Goal: Task Accomplishment & Management: Use online tool/utility

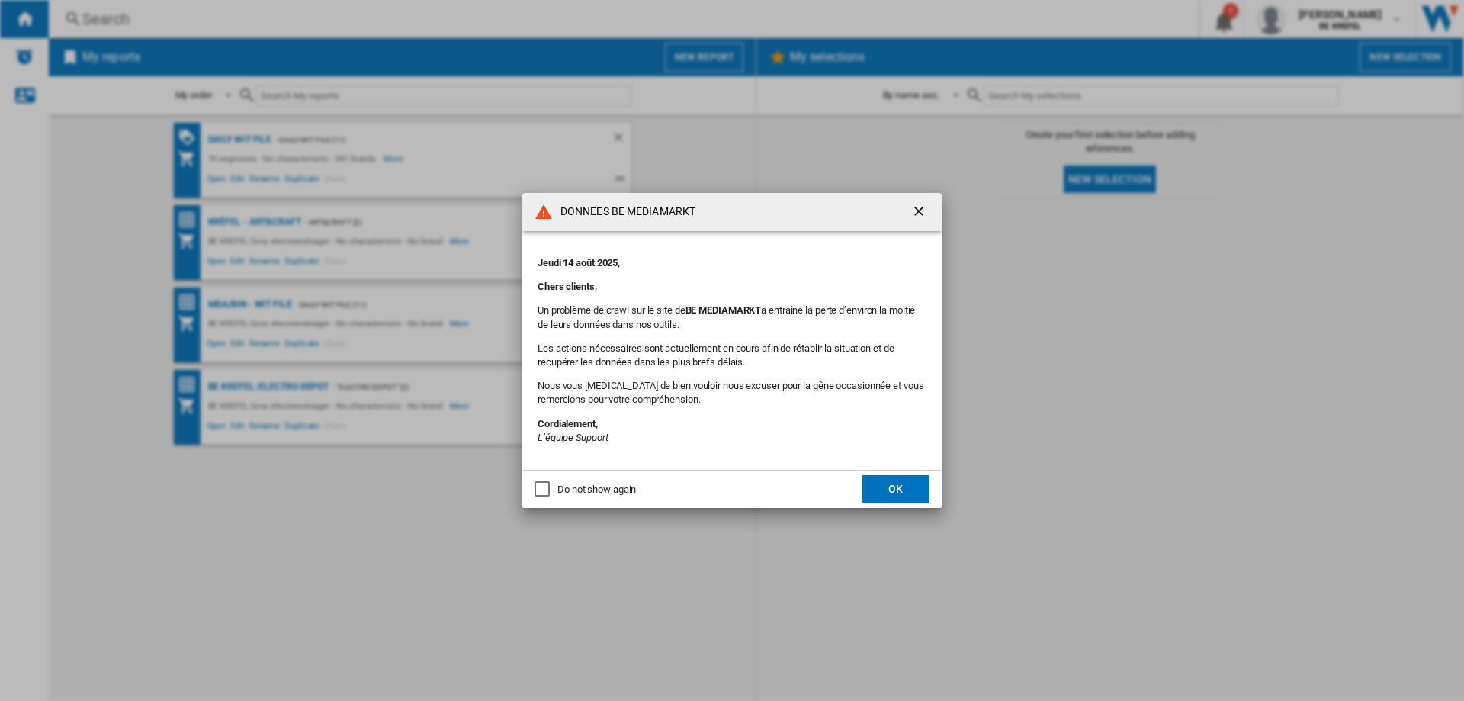
click at [911, 484] on button "OK" at bounding box center [896, 488] width 67 height 27
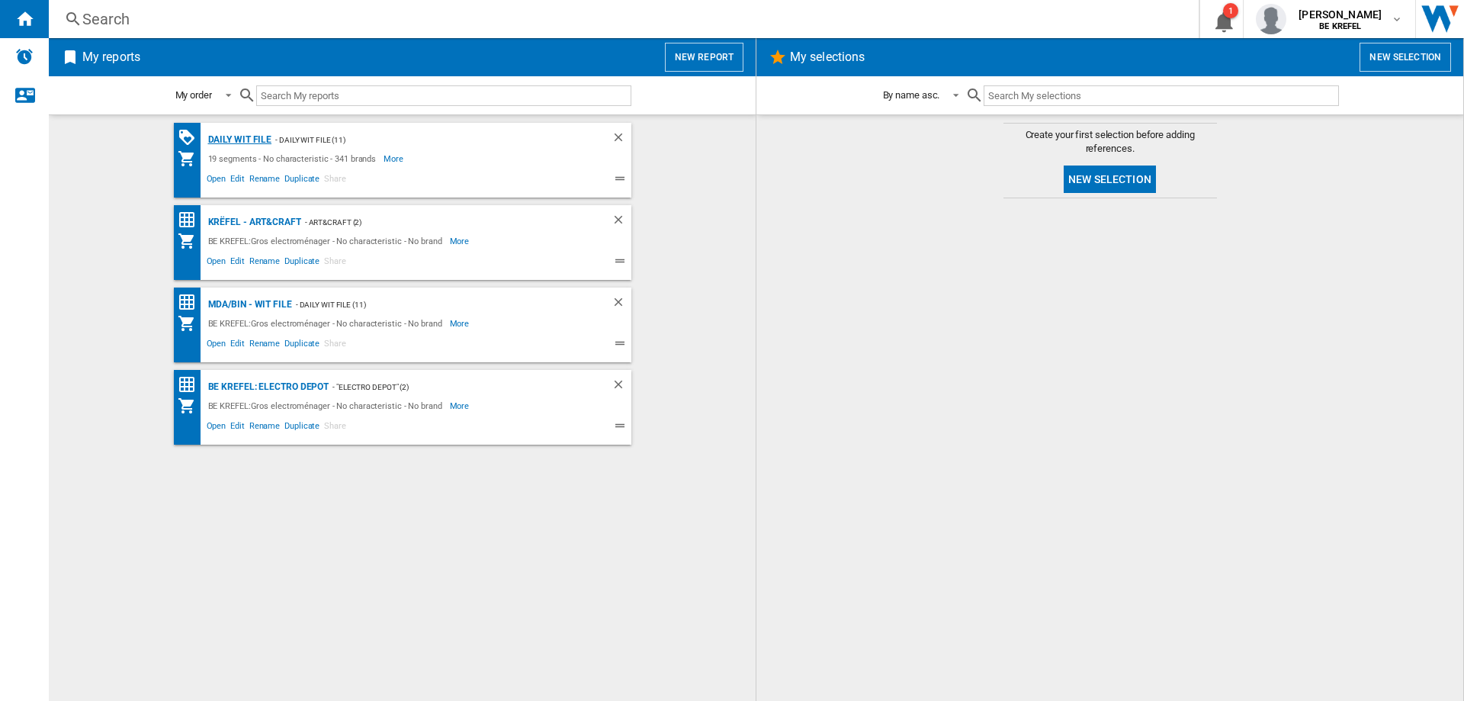
click at [243, 133] on div "Daily WIT file" at bounding box center [238, 139] width 68 height 19
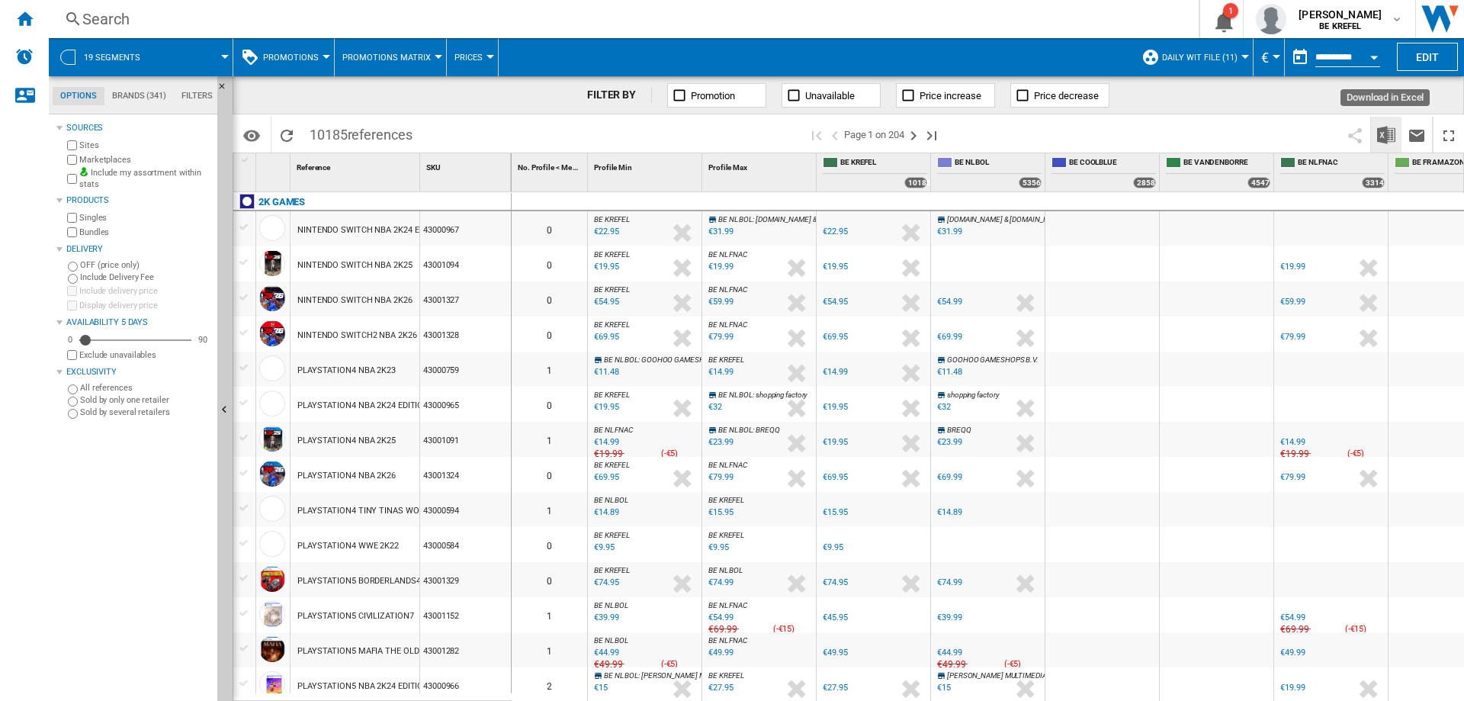
click at [1379, 131] on img "Download in Excel" at bounding box center [1386, 135] width 18 height 18
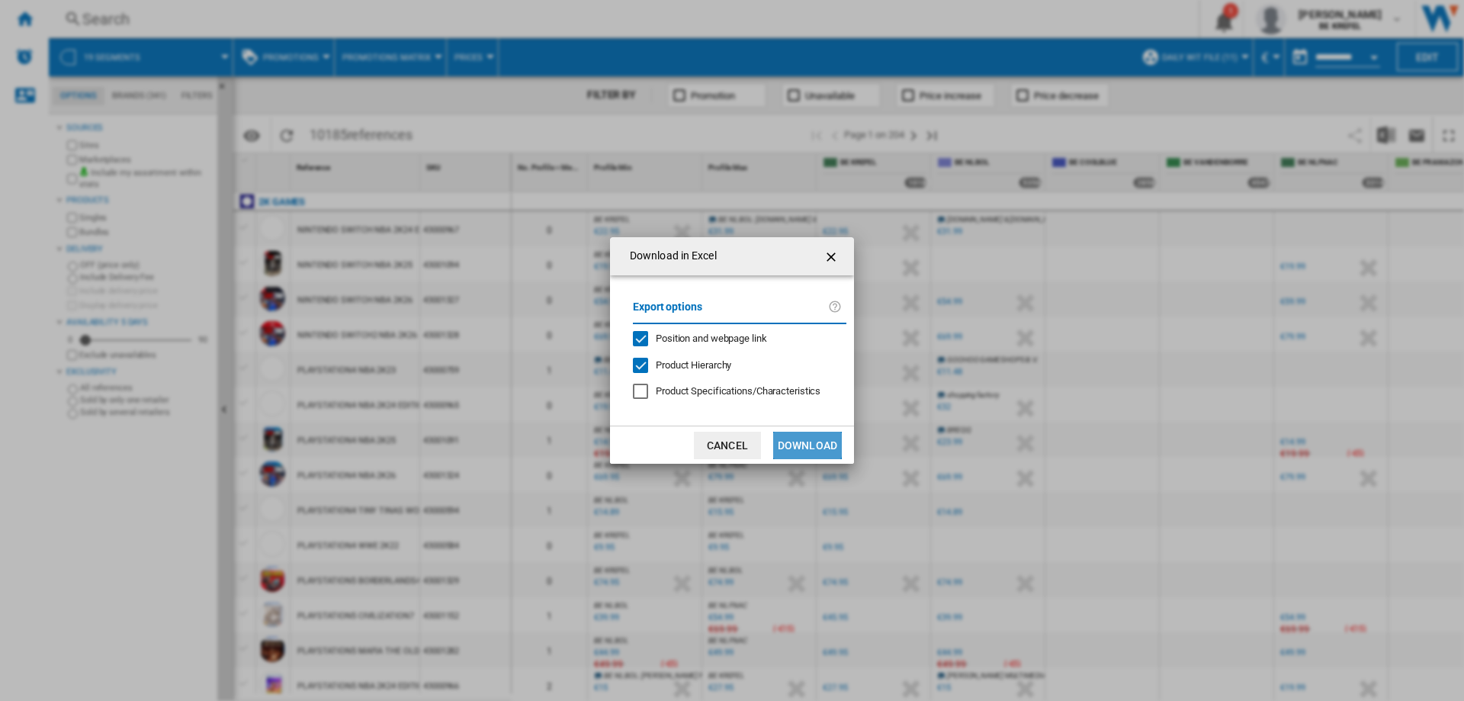
click at [806, 445] on button "Download" at bounding box center [807, 445] width 69 height 27
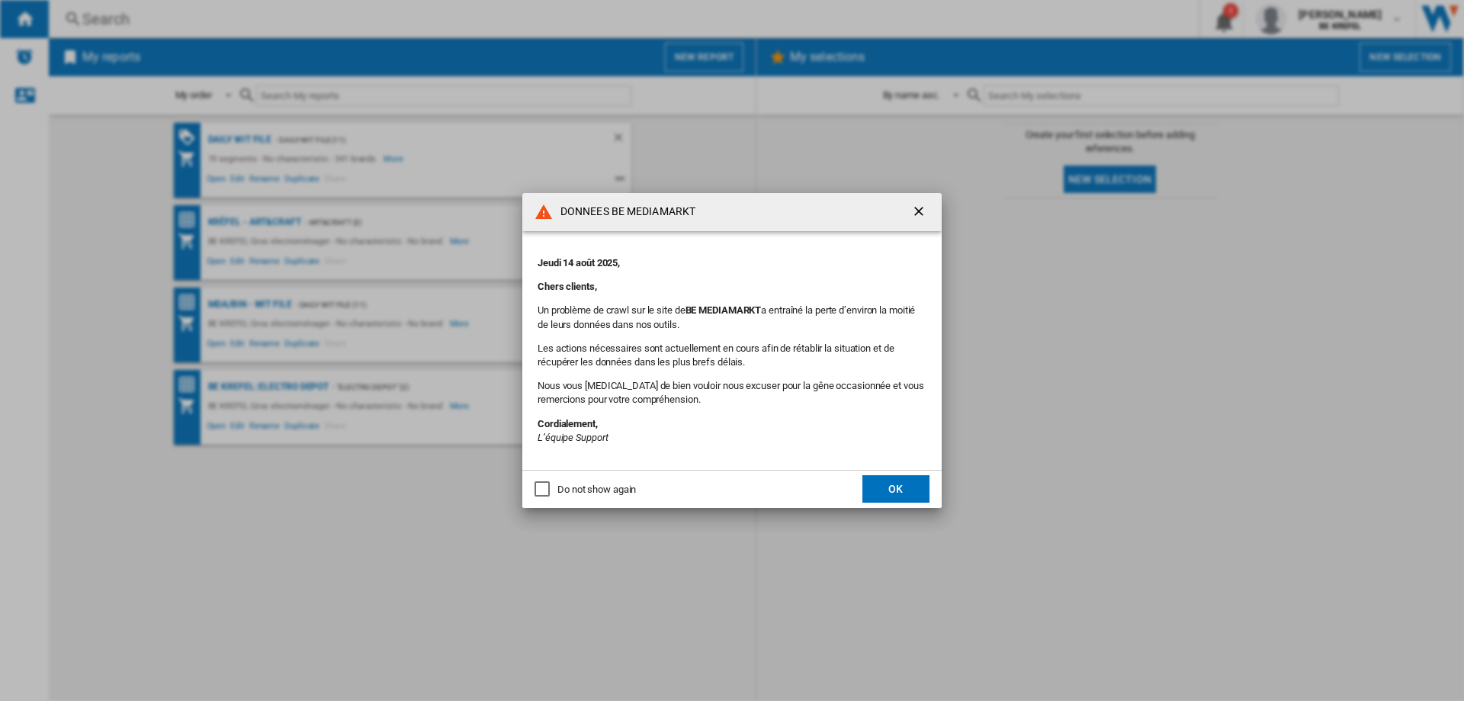
click at [888, 493] on button "OK" at bounding box center [896, 488] width 67 height 27
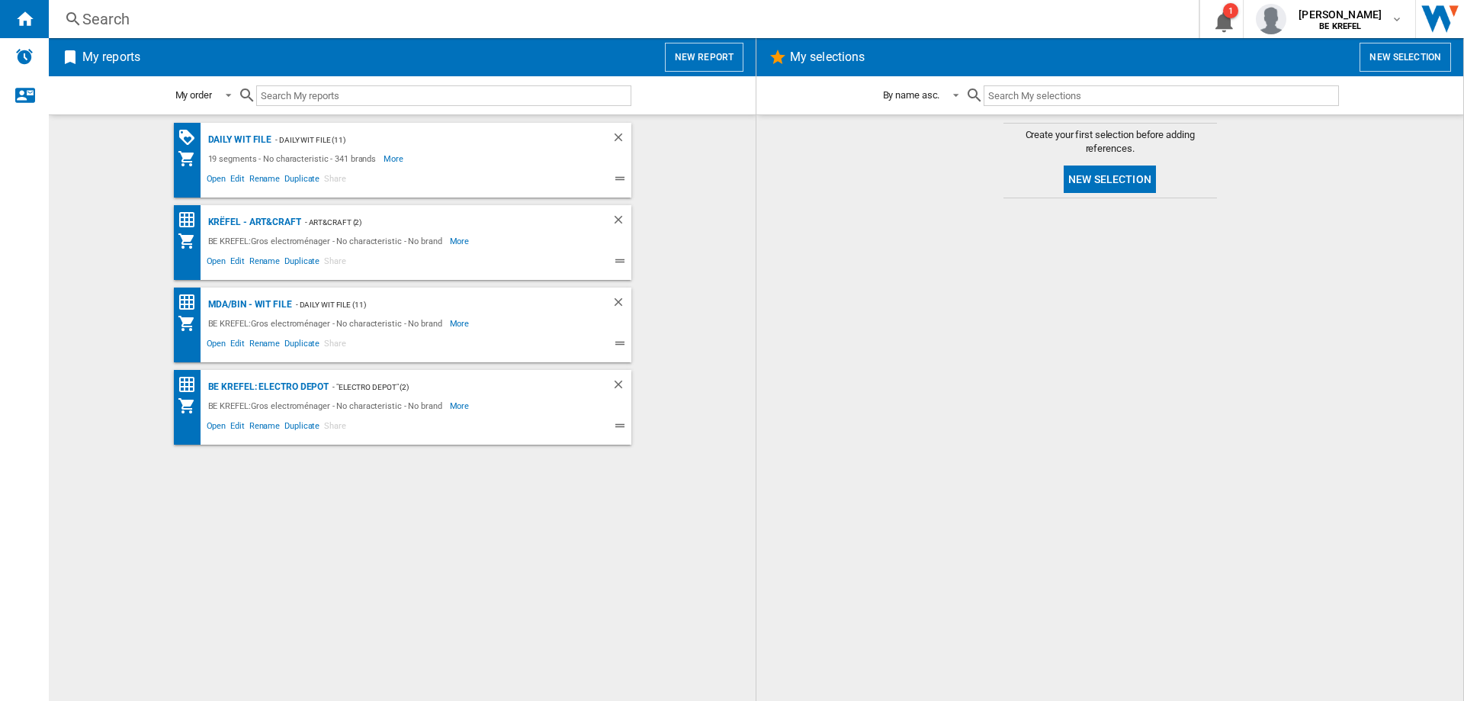
click at [172, 14] on div "Search" at bounding box center [620, 18] width 1077 height 21
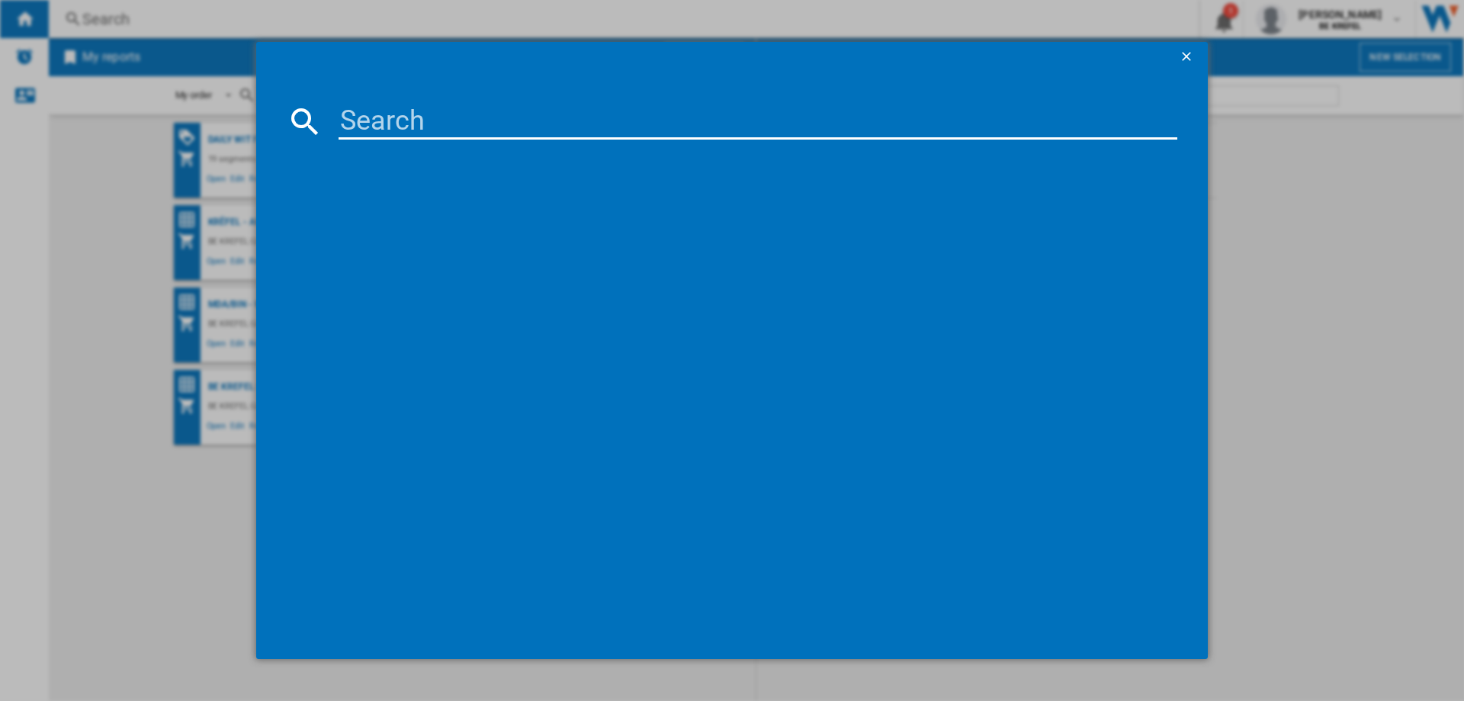
click at [453, 130] on input at bounding box center [758, 121] width 839 height 37
type input "21009664"
click at [397, 220] on div "DELONGHI INISSIA EN80B NOIR" at bounding box center [743, 220] width 824 height 15
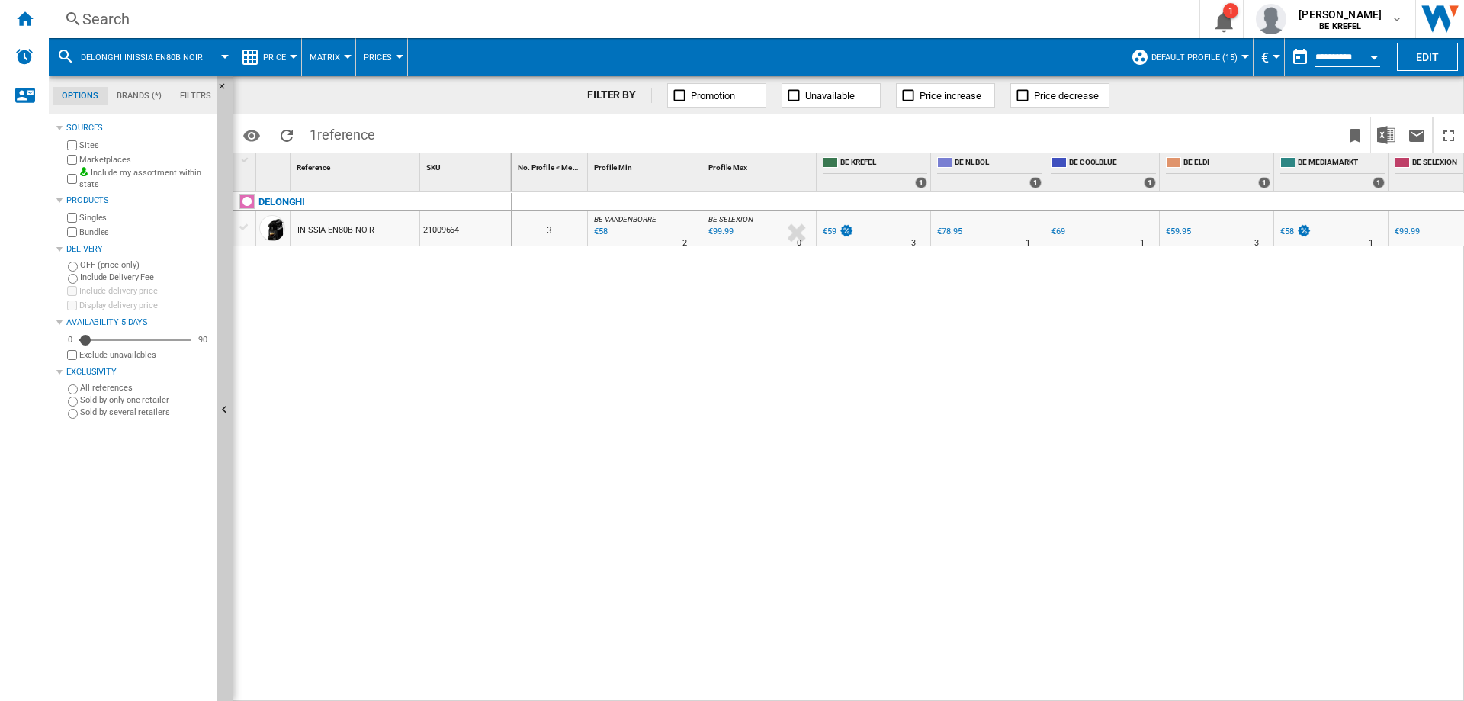
click at [960, 379] on div "0 3 BE VANDENBORRE : BE FR VANDENBORRE -1.7 % €58 % N/A 2 BE VANDENBORRE : BE F…" at bounding box center [988, 446] width 953 height 509
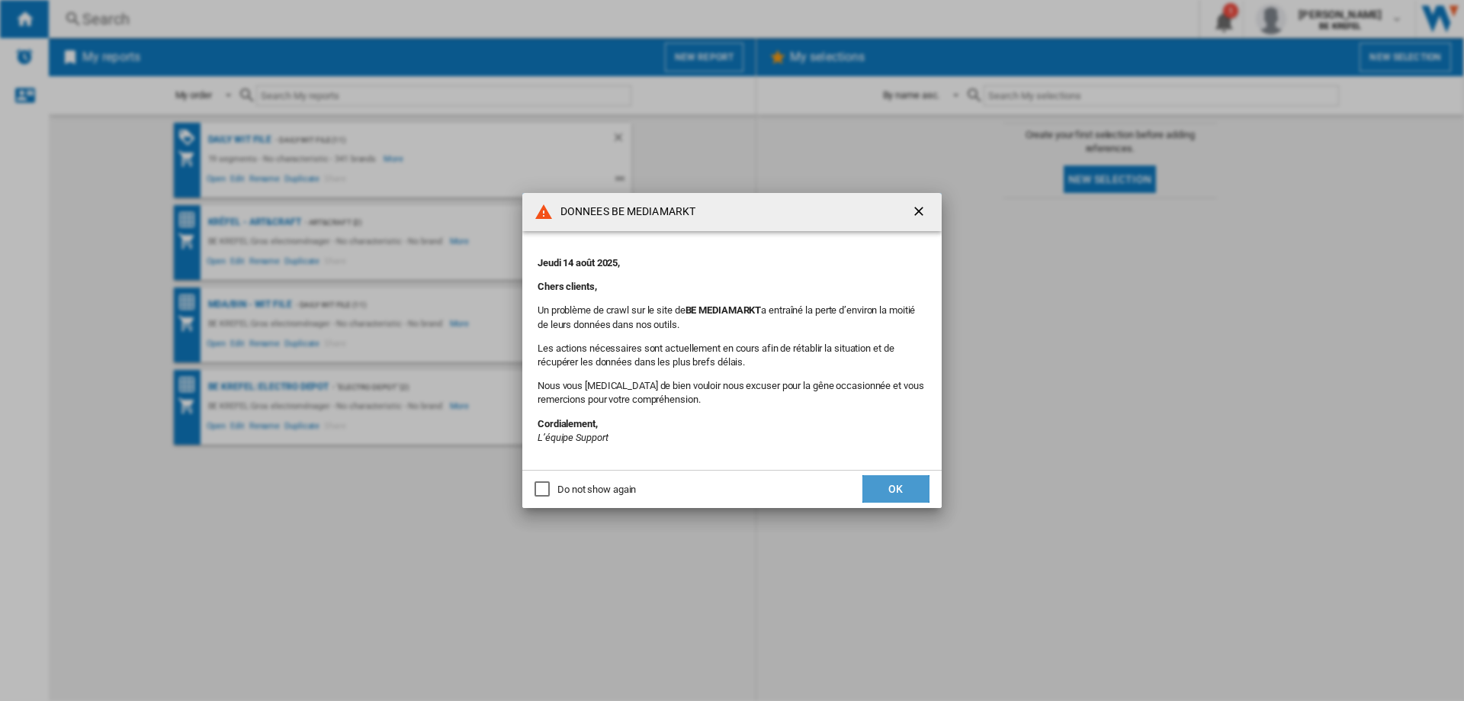
click at [897, 493] on button "OK" at bounding box center [896, 488] width 67 height 27
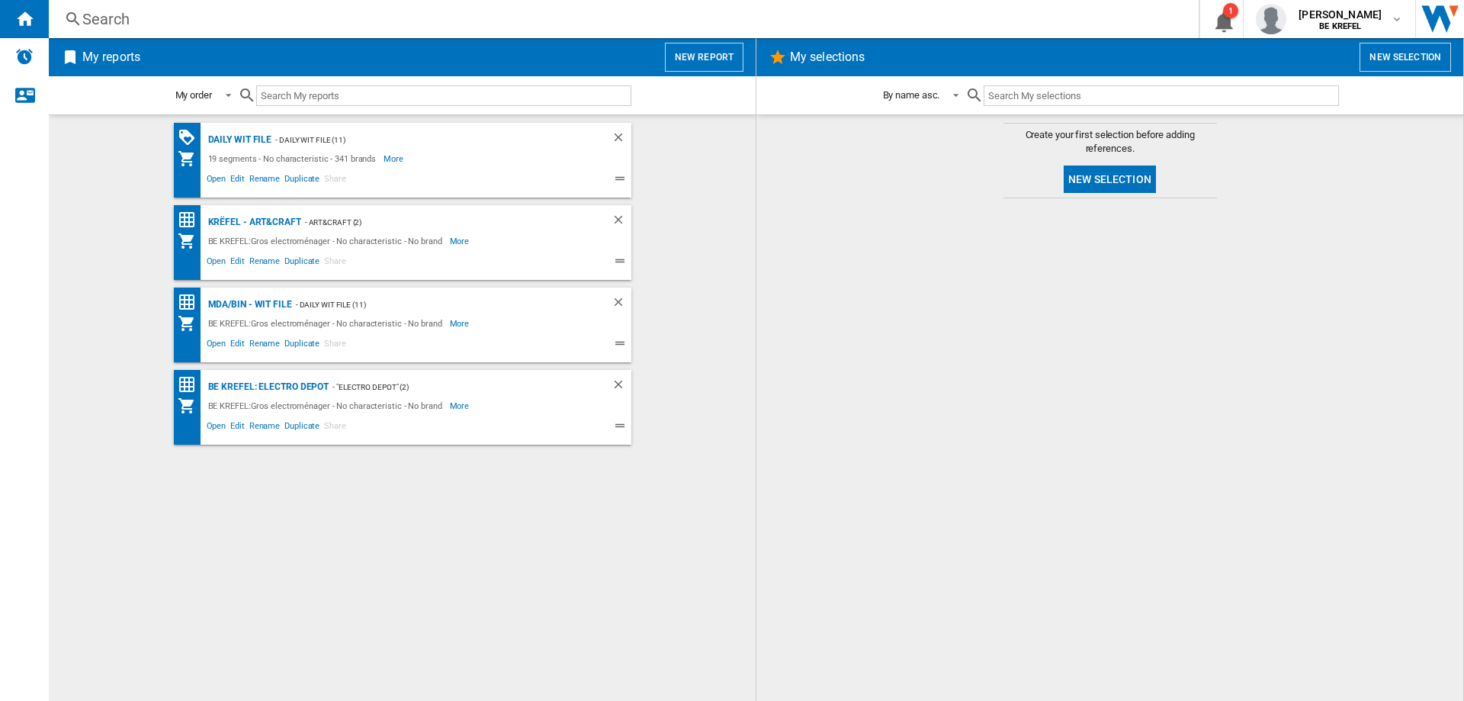
click at [94, 19] on div "Search" at bounding box center [620, 18] width 1077 height 21
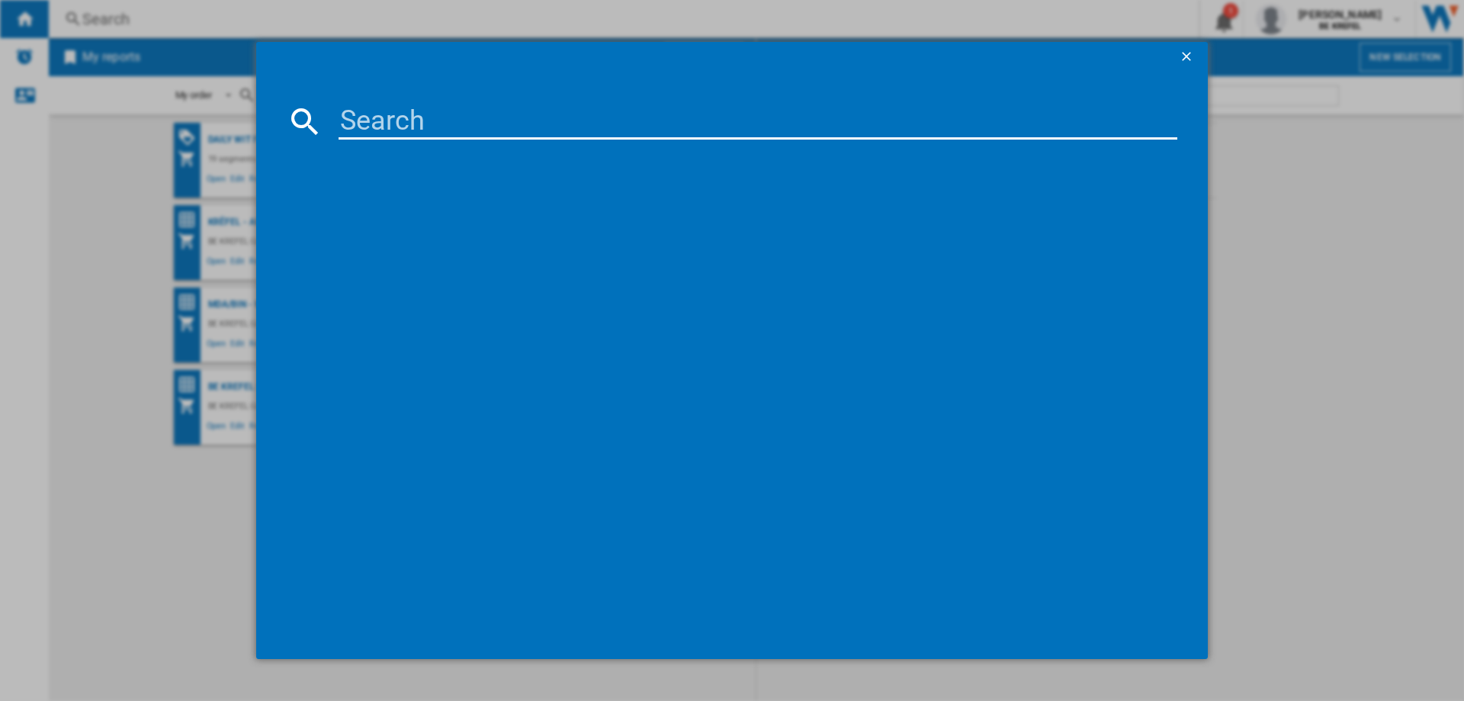
click at [465, 109] on input at bounding box center [758, 121] width 839 height 37
type input "21008486"
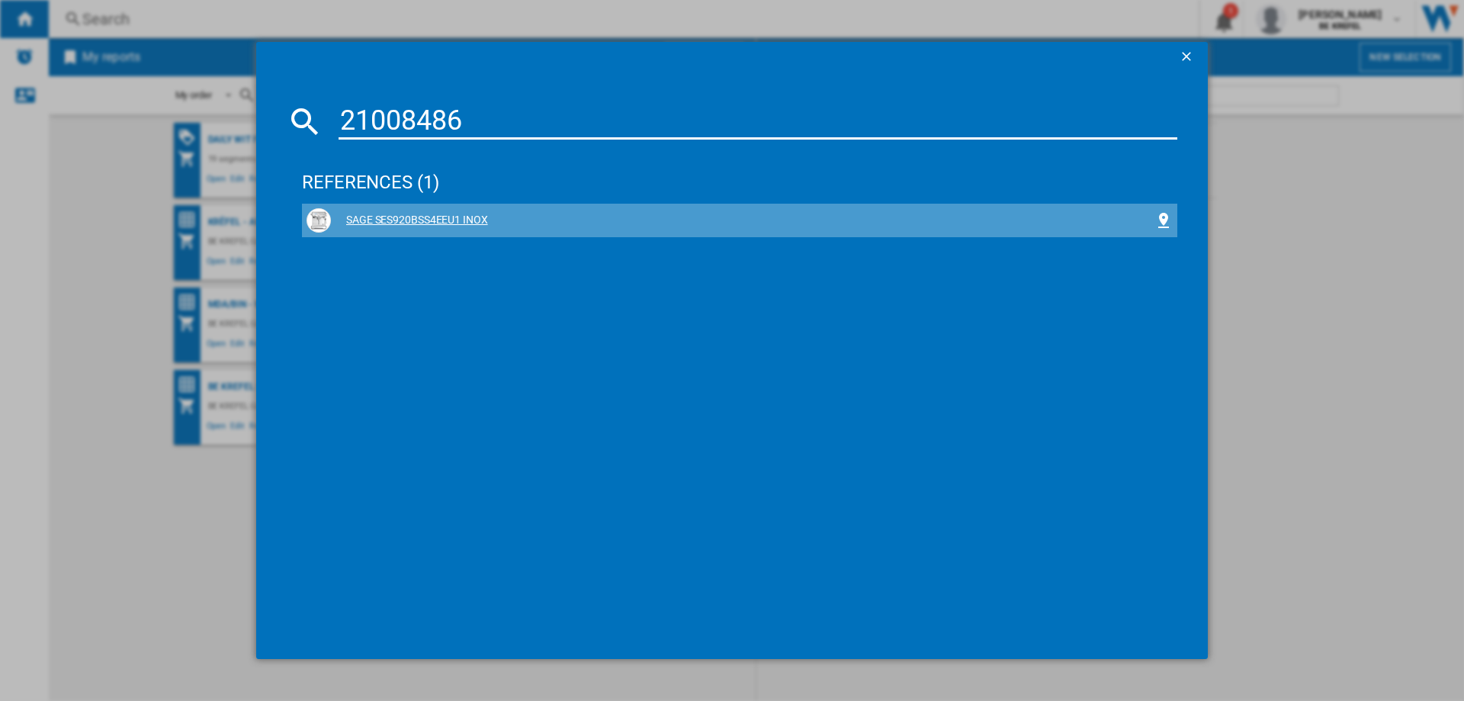
click at [416, 219] on div "SAGE SES920BSS4EEU1 INOX" at bounding box center [743, 220] width 824 height 15
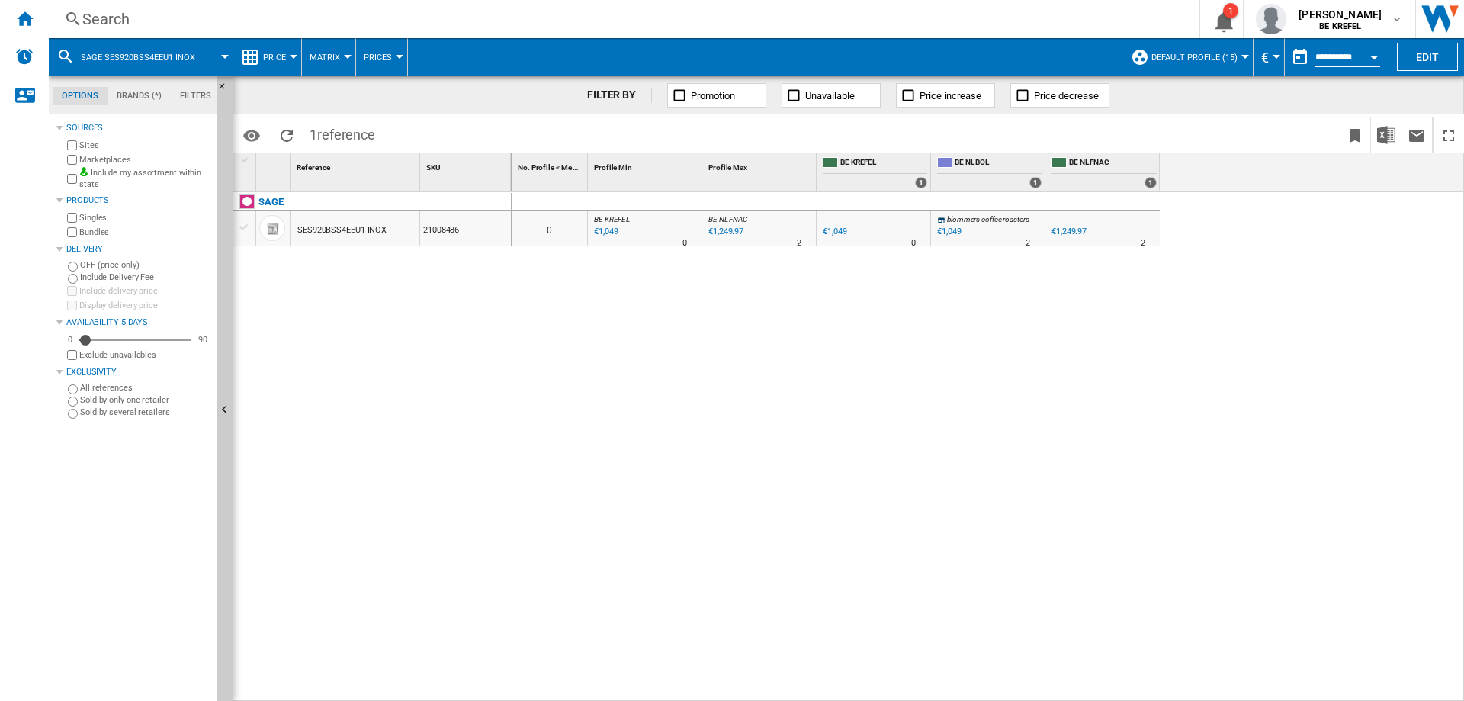
click at [103, 16] on div "Search" at bounding box center [620, 18] width 1077 height 21
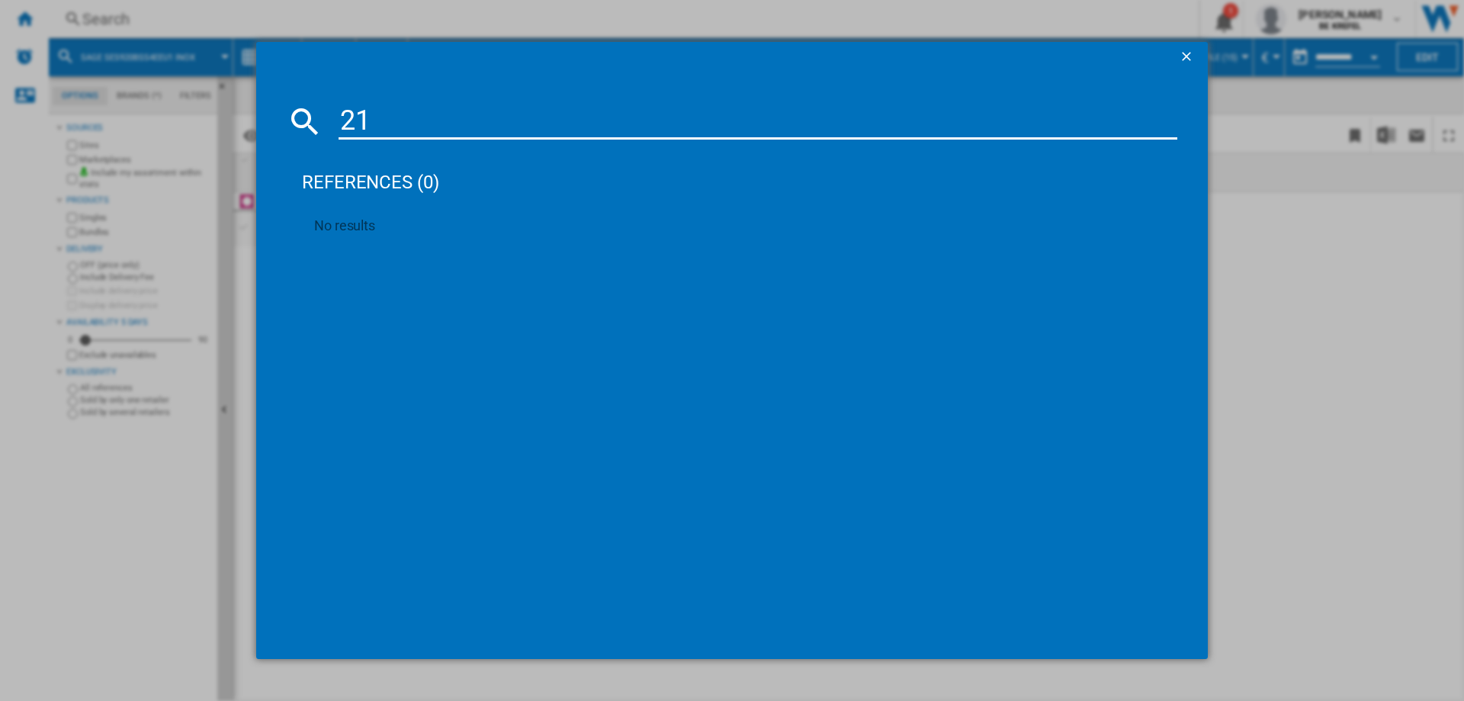
type input "2"
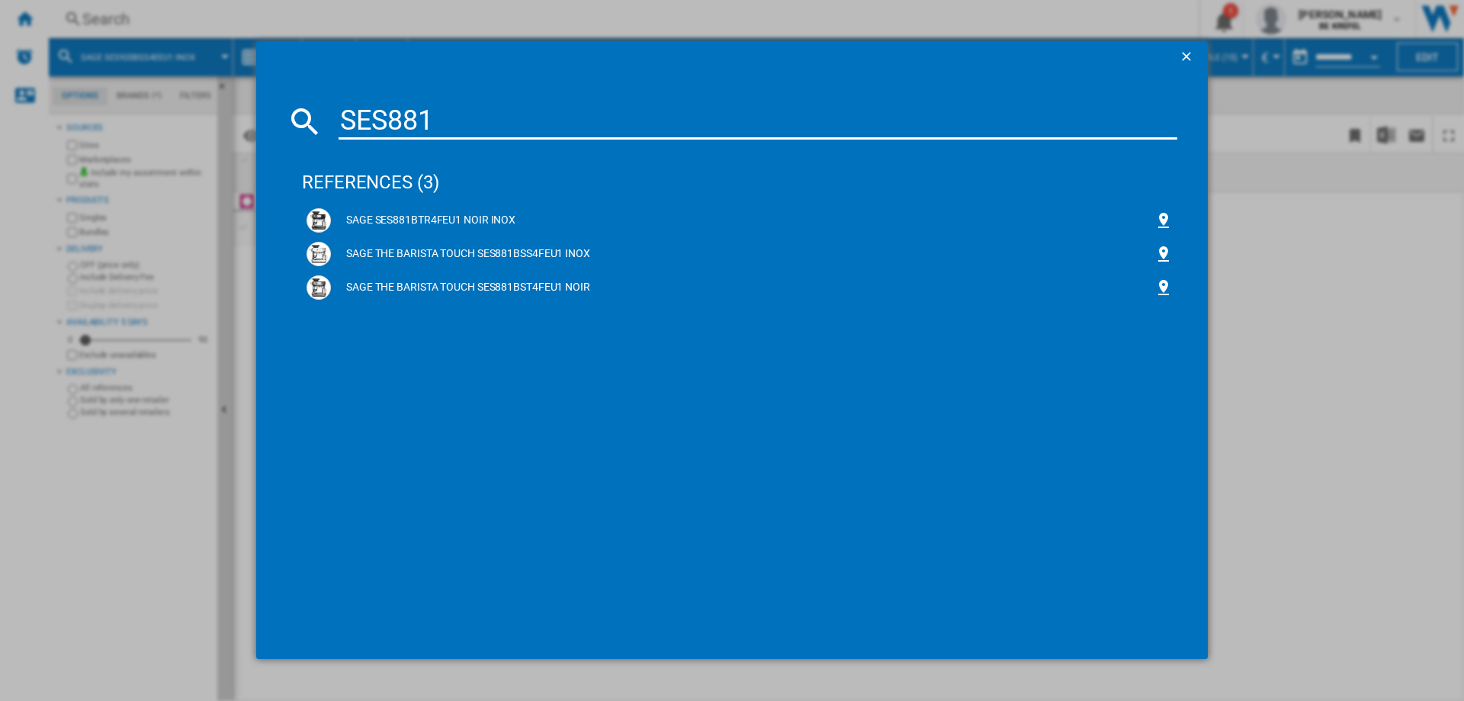
type input "SES881"
click at [814, 506] on div "references (3) SAGE SES881BTR4FEU1 NOIR INOX SAGE THE BARISTA TOUCH SES881BSS4F…" at bounding box center [739, 387] width 875 height 481
